Goal: Find specific page/section

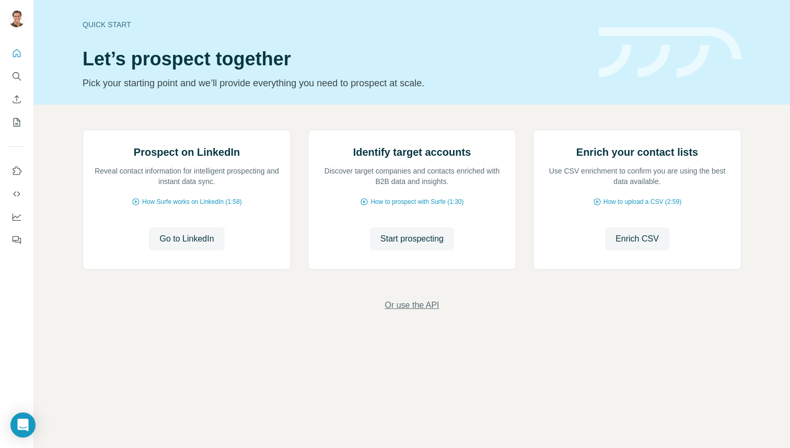
click at [430, 312] on span "Or use the API" at bounding box center [412, 305] width 54 height 13
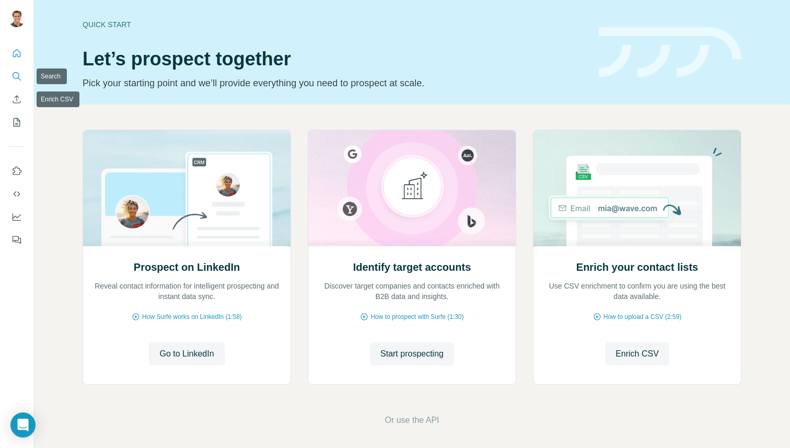
click at [14, 74] on icon "Search" at bounding box center [17, 76] width 10 height 10
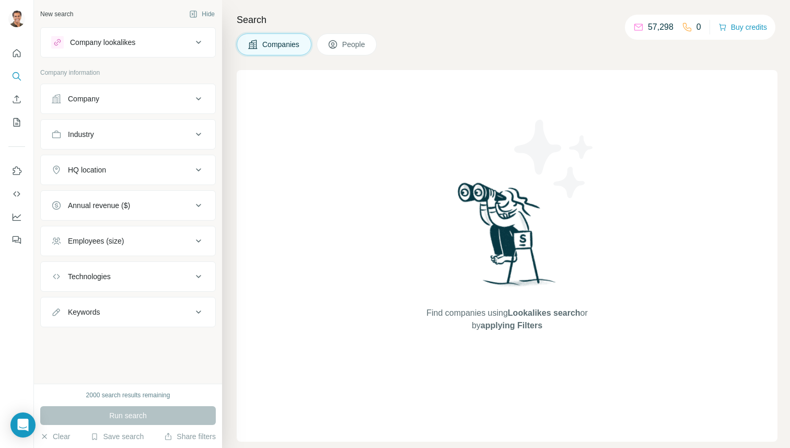
click at [356, 52] on button "People" at bounding box center [347, 44] width 61 height 22
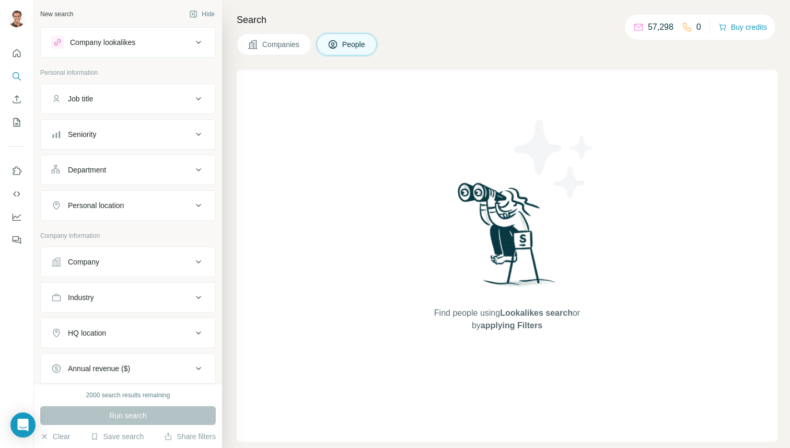
click at [351, 46] on span "People" at bounding box center [354, 44] width 24 height 10
click at [94, 25] on div "New search Hide Company lookalikes Personal information Job title Seniority Dep…" at bounding box center [128, 192] width 188 height 384
click at [98, 50] on button "Company lookalikes" at bounding box center [128, 42] width 175 height 25
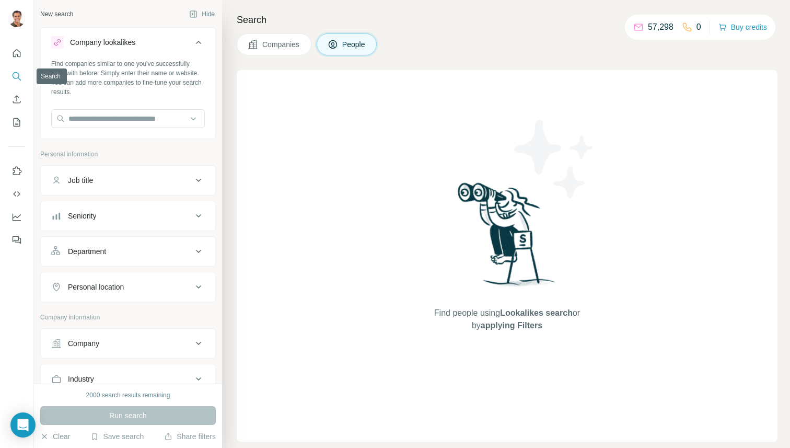
click at [18, 73] on icon "Search" at bounding box center [16, 75] width 7 height 7
click at [70, 16] on div "New search" at bounding box center [56, 13] width 33 height 9
